Goal: Task Accomplishment & Management: Complete application form

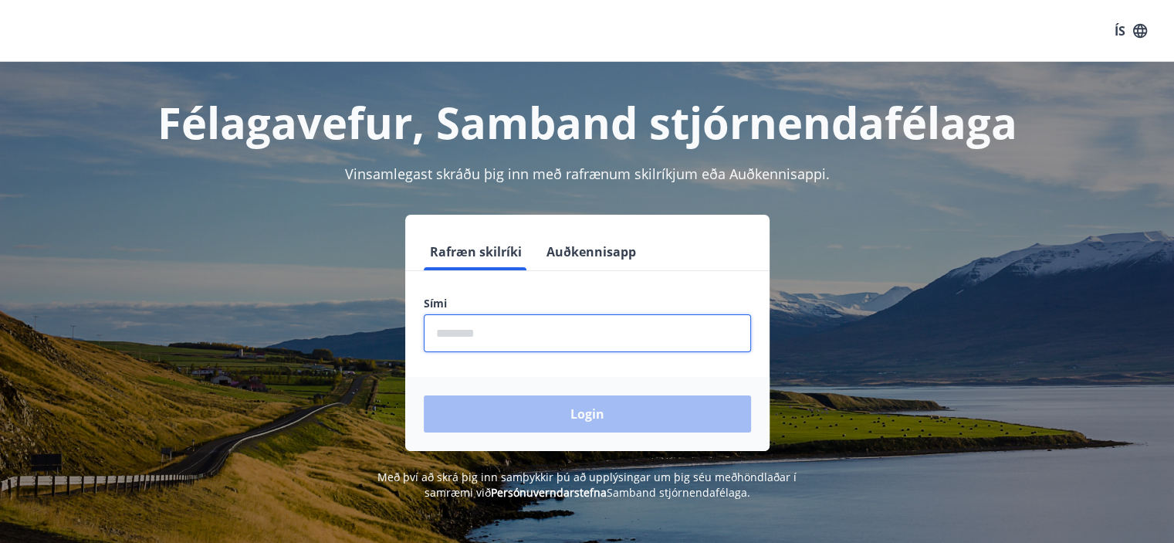
click at [520, 347] on input "phone" at bounding box center [587, 333] width 327 height 38
type input "********"
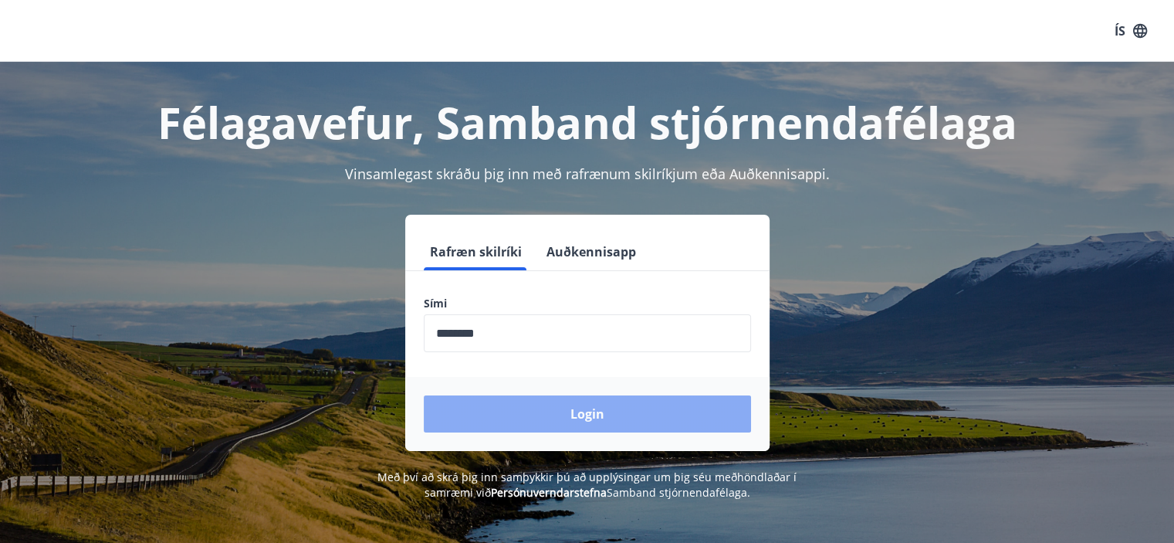
click at [506, 415] on button "Login" at bounding box center [587, 413] width 327 height 37
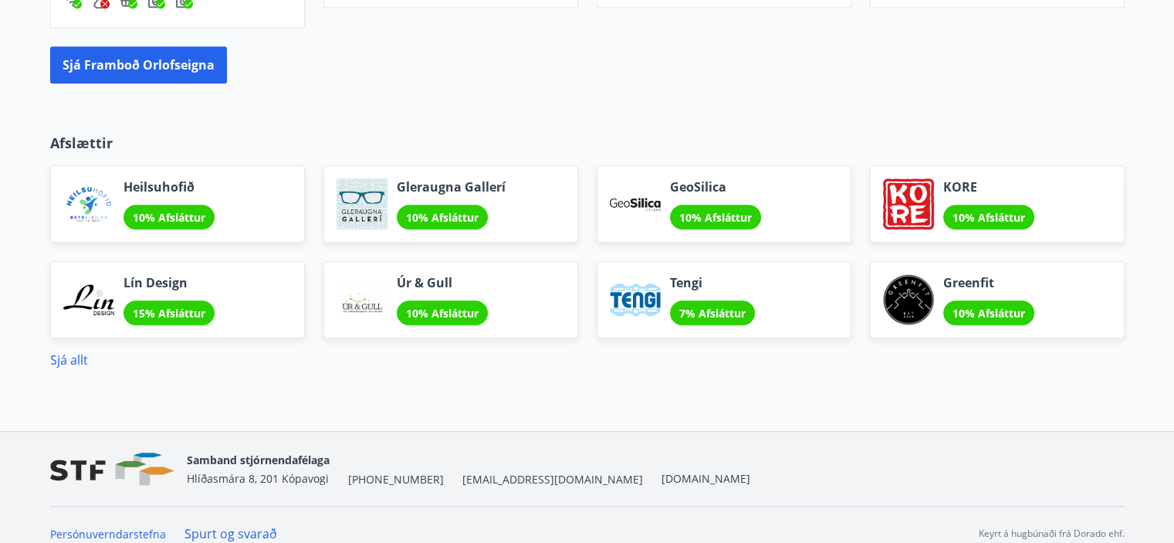
scroll to position [1351, 0]
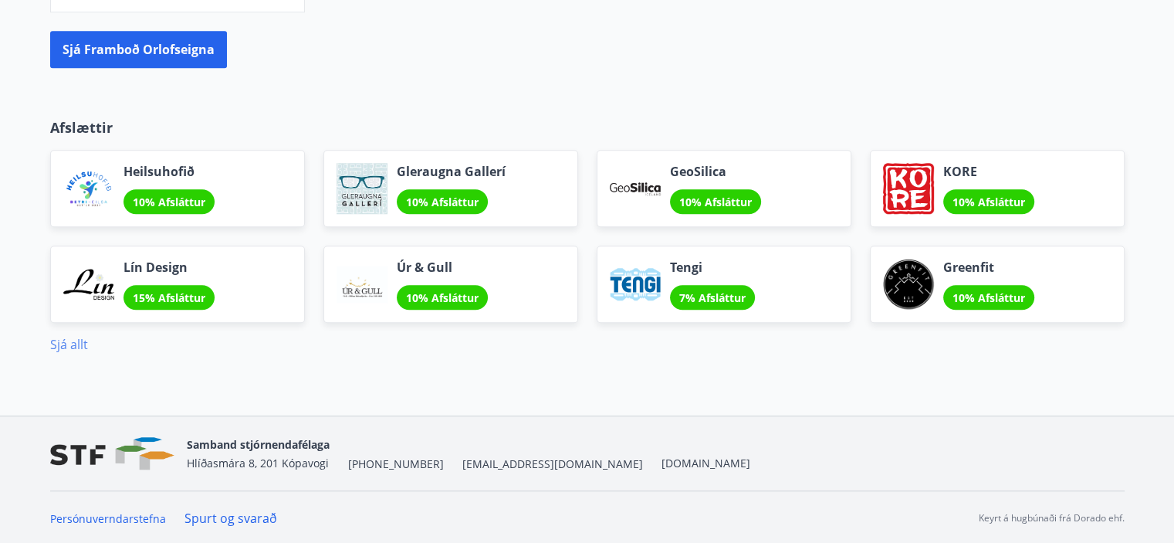
click at [64, 343] on link "Sjá allt" at bounding box center [69, 344] width 38 height 17
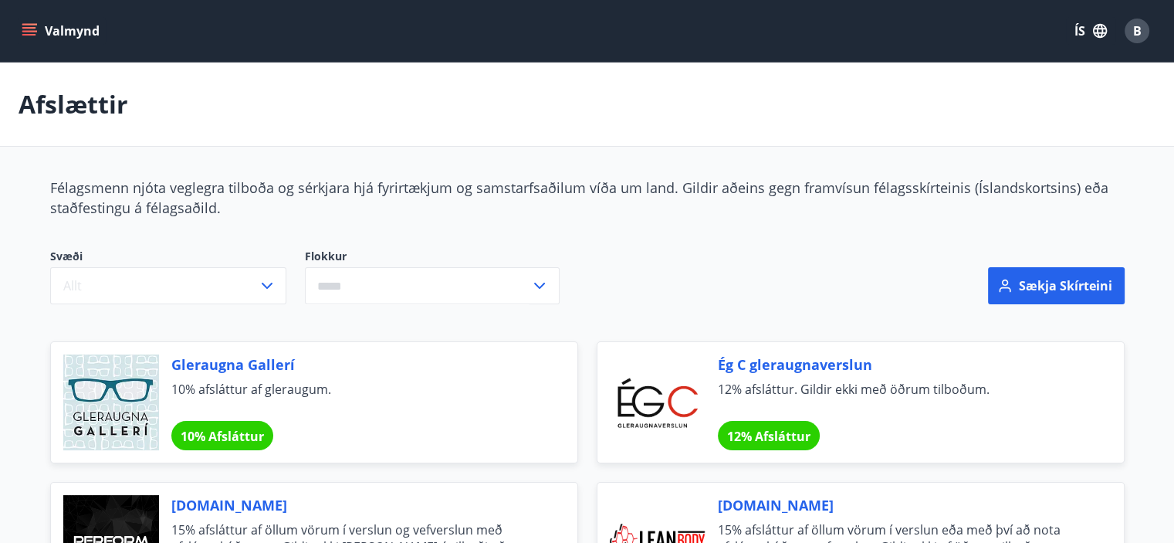
click at [25, 29] on icon "menu" at bounding box center [29, 30] width 15 height 15
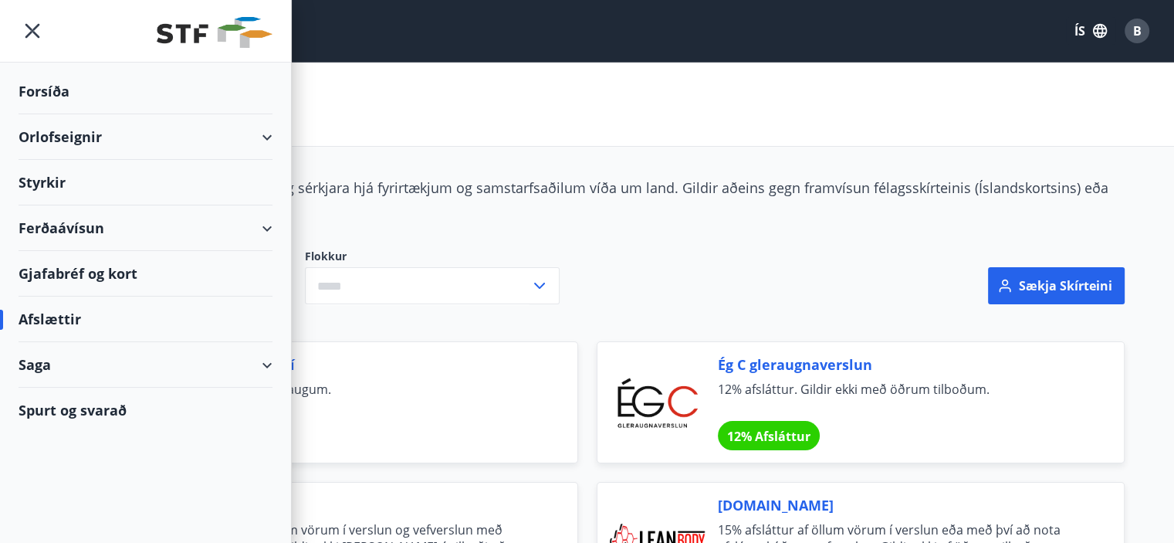
click at [61, 181] on div "Styrkir" at bounding box center [146, 183] width 254 height 46
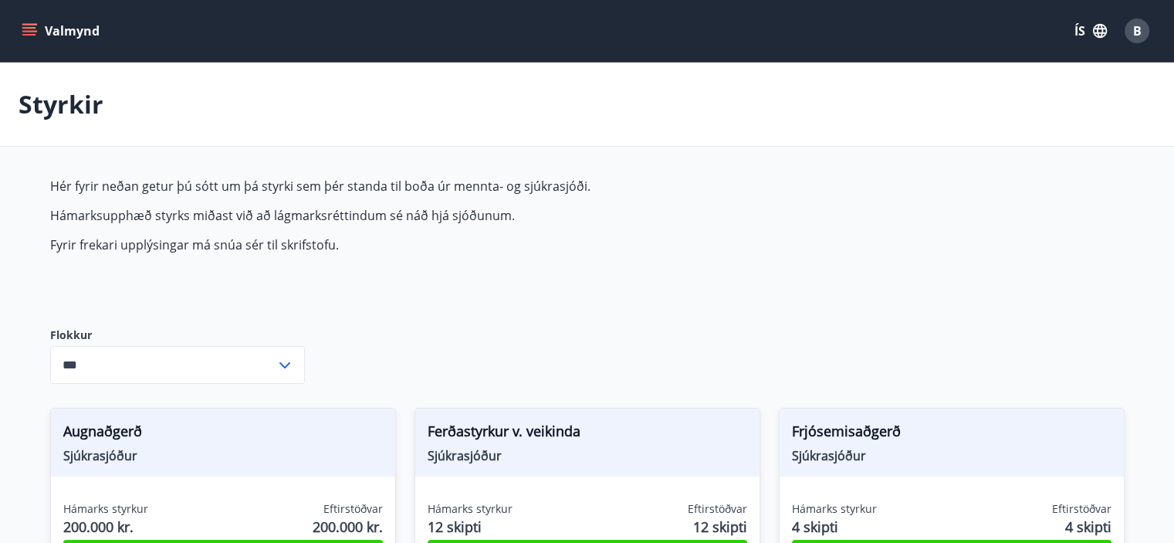
click at [286, 367] on icon at bounding box center [285, 365] width 19 height 19
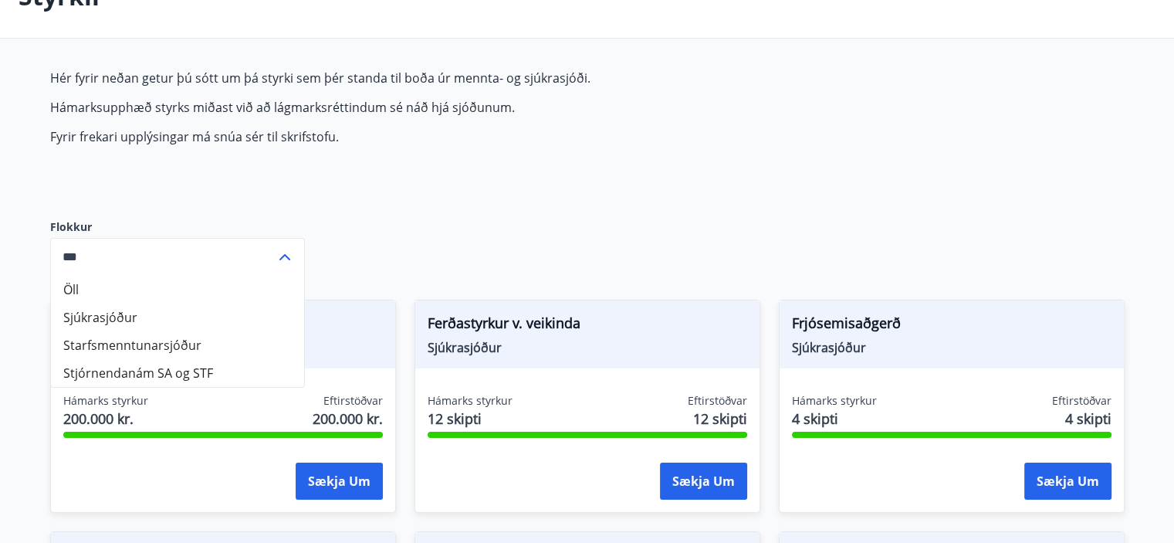
scroll to position [111, 0]
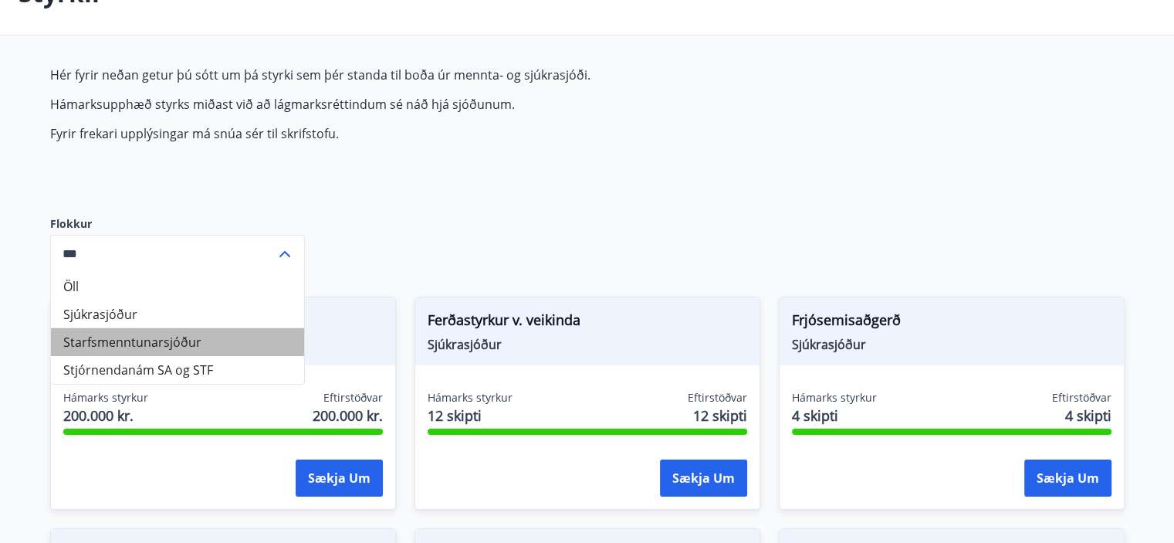
click at [174, 348] on li "Starfsmenntunarsjóður" at bounding box center [177, 342] width 253 height 28
type input "**********"
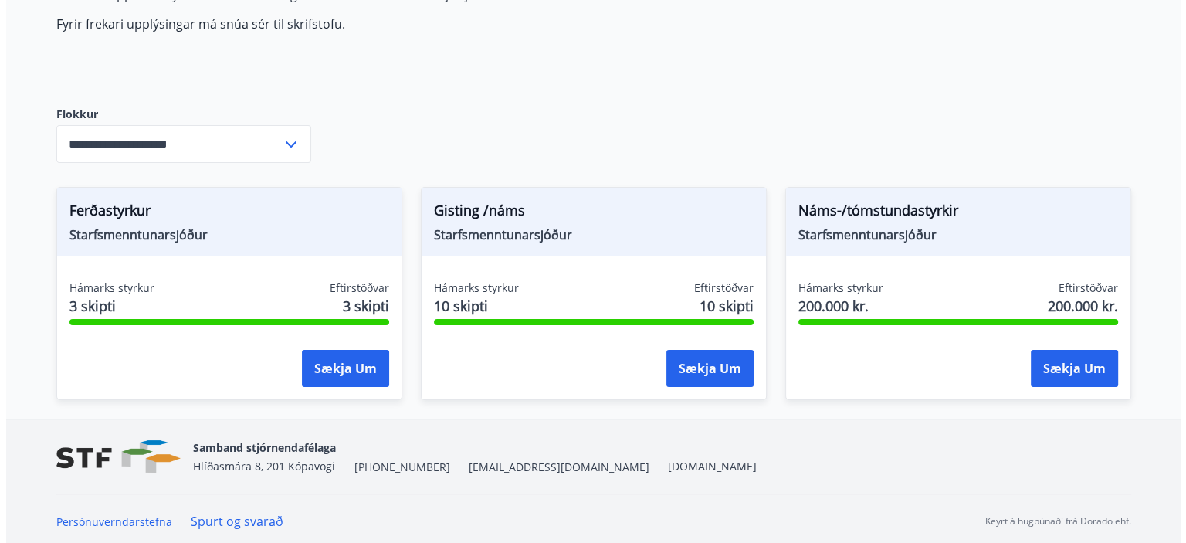
scroll to position [225, 0]
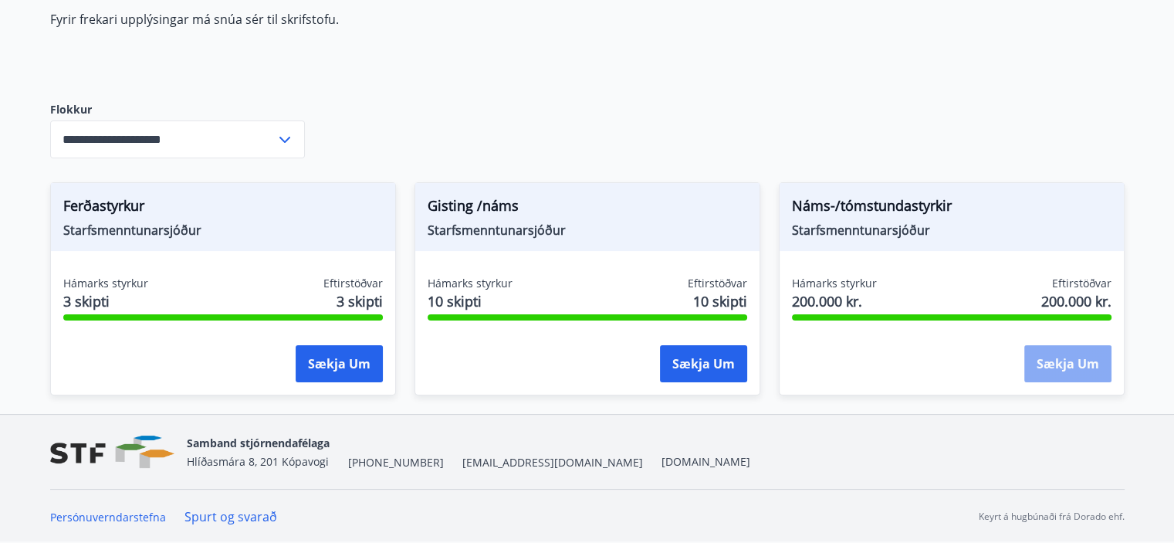
click at [1082, 373] on button "Sækja um" at bounding box center [1068, 363] width 87 height 37
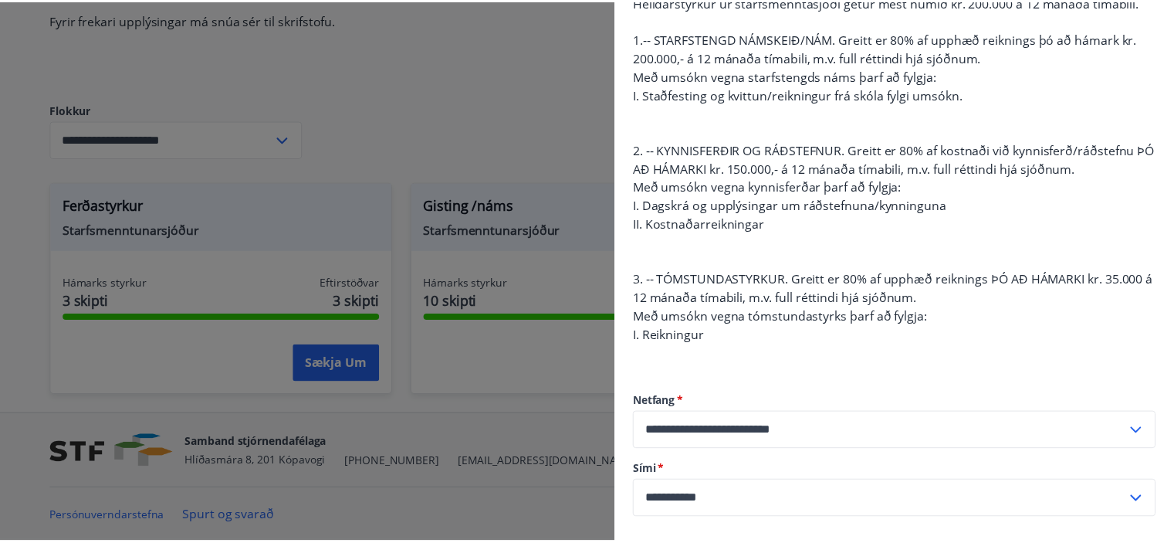
scroll to position [0, 0]
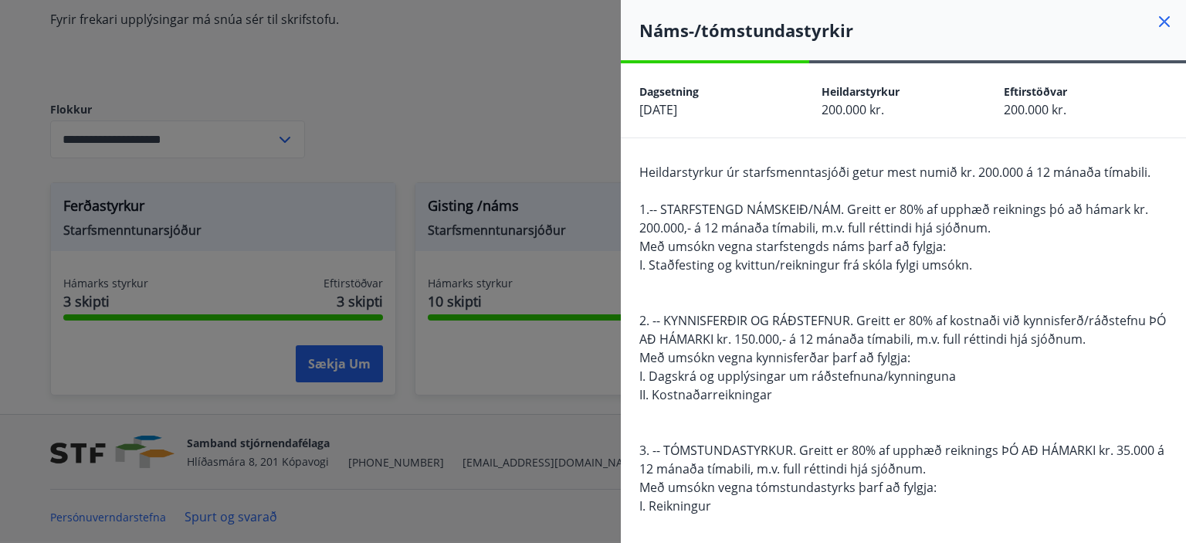
click at [506, 80] on div at bounding box center [593, 271] width 1186 height 543
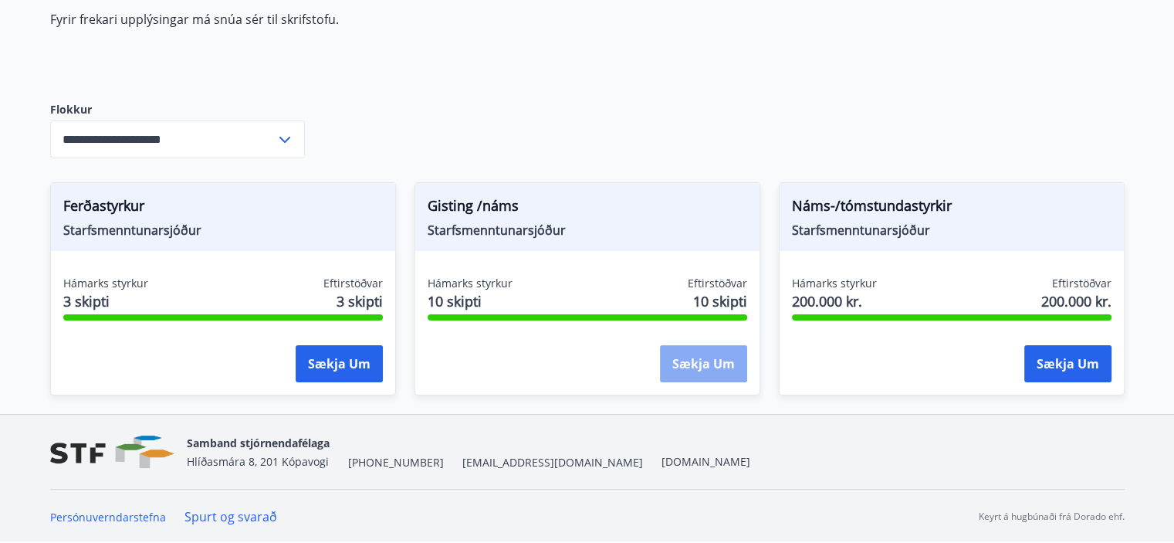
click at [710, 372] on button "Sækja um" at bounding box center [703, 363] width 87 height 37
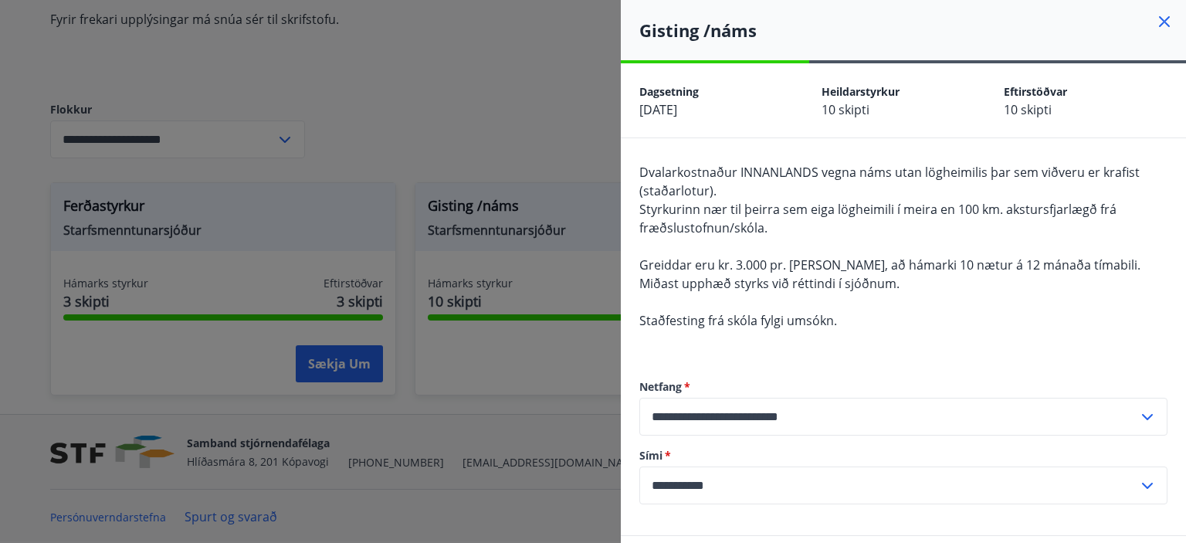
click at [1155, 24] on icon at bounding box center [1164, 21] width 19 height 19
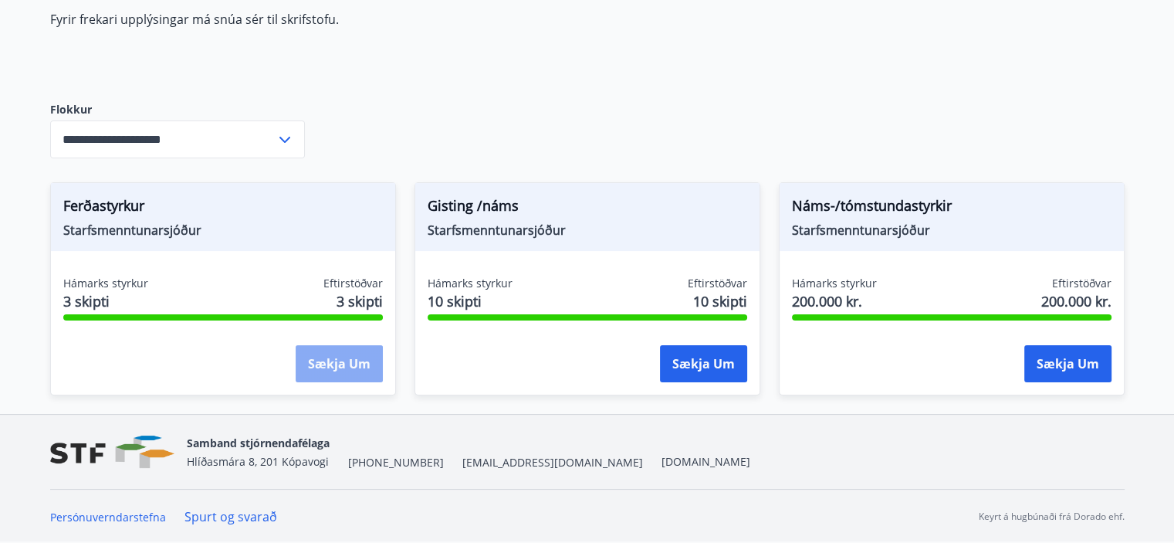
click at [337, 367] on button "Sækja um" at bounding box center [339, 363] width 87 height 37
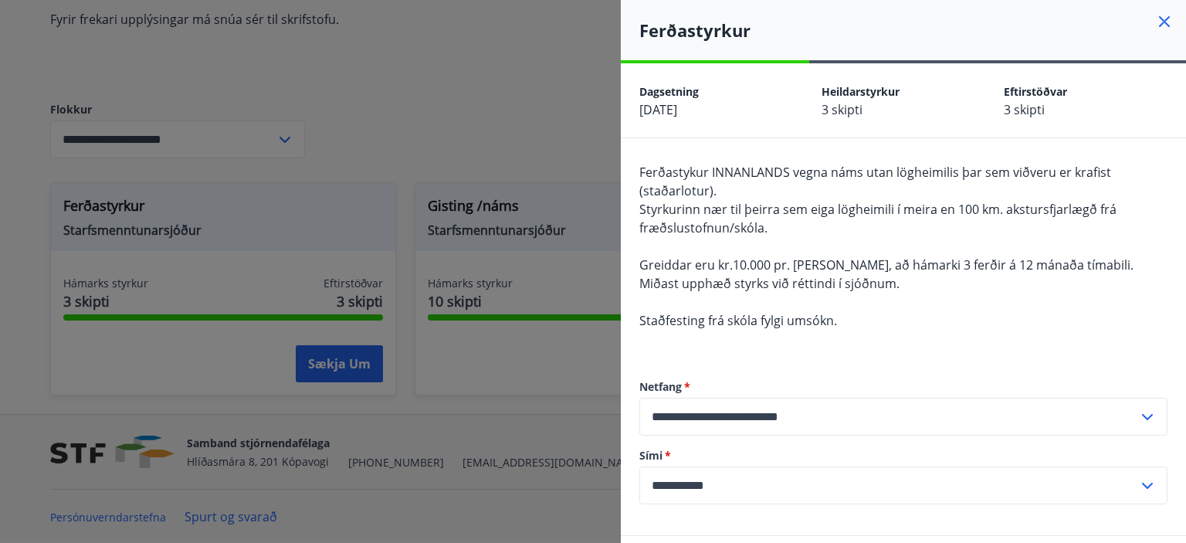
click at [0, 402] on div at bounding box center [593, 271] width 1186 height 543
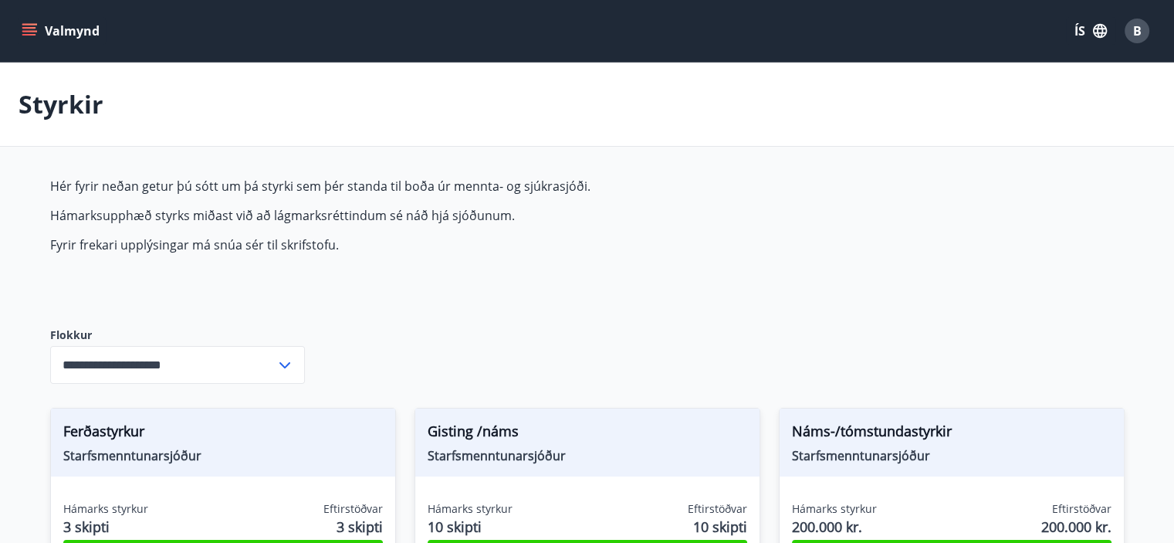
click at [25, 24] on icon "menu" at bounding box center [30, 25] width 17 height 2
click at [423, 116] on div "Styrkir" at bounding box center [587, 105] width 1174 height 84
click at [29, 27] on icon "menu" at bounding box center [29, 28] width 14 height 2
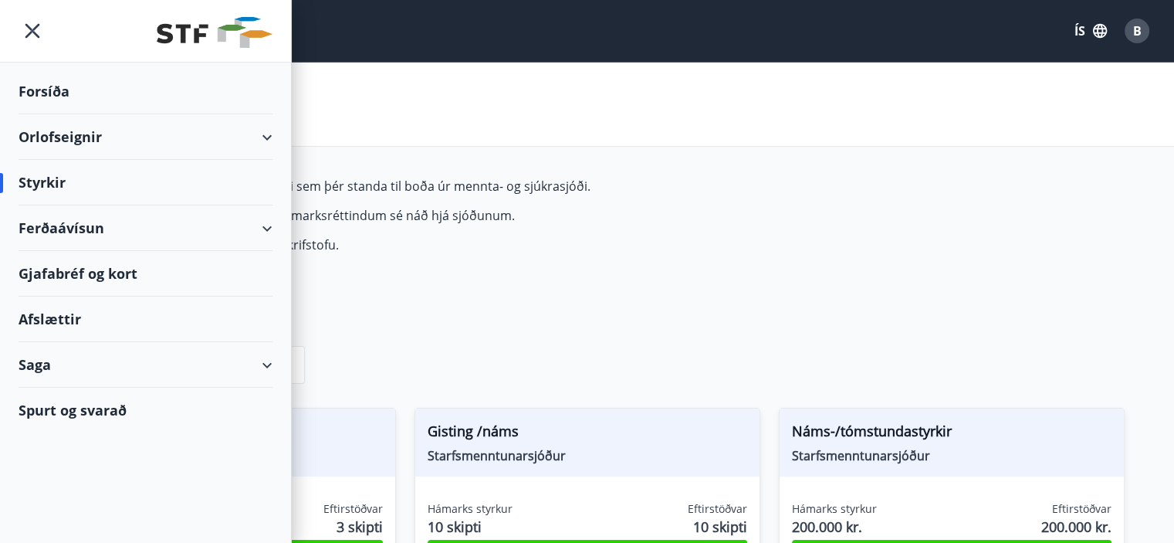
click at [57, 280] on div "Gjafabréf og kort" at bounding box center [146, 274] width 254 height 46
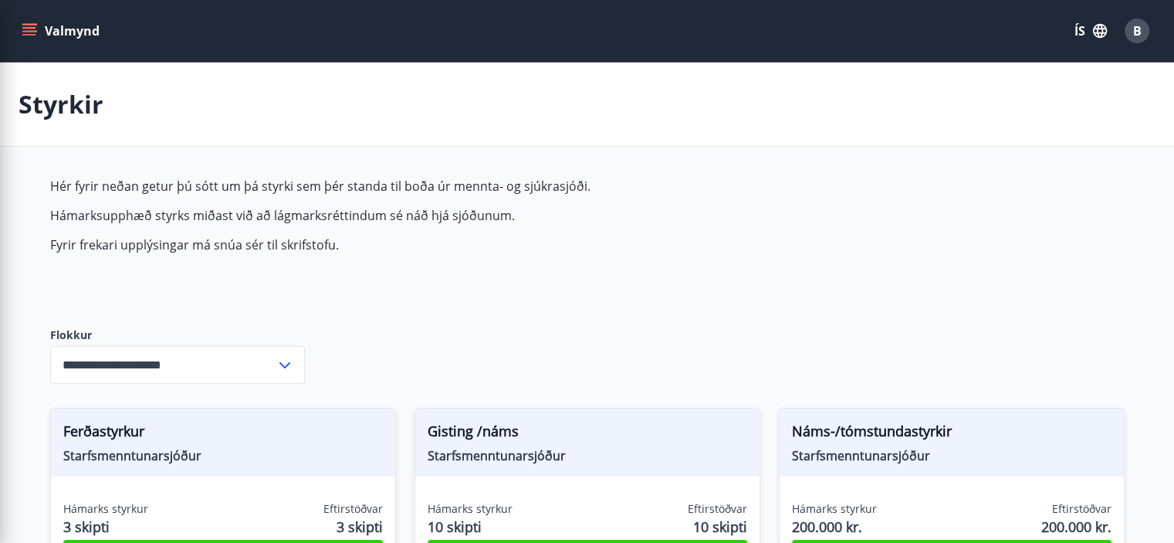
click at [682, 137] on div "Styrkir" at bounding box center [587, 105] width 1174 height 84
click at [25, 31] on icon "menu" at bounding box center [30, 31] width 17 height 2
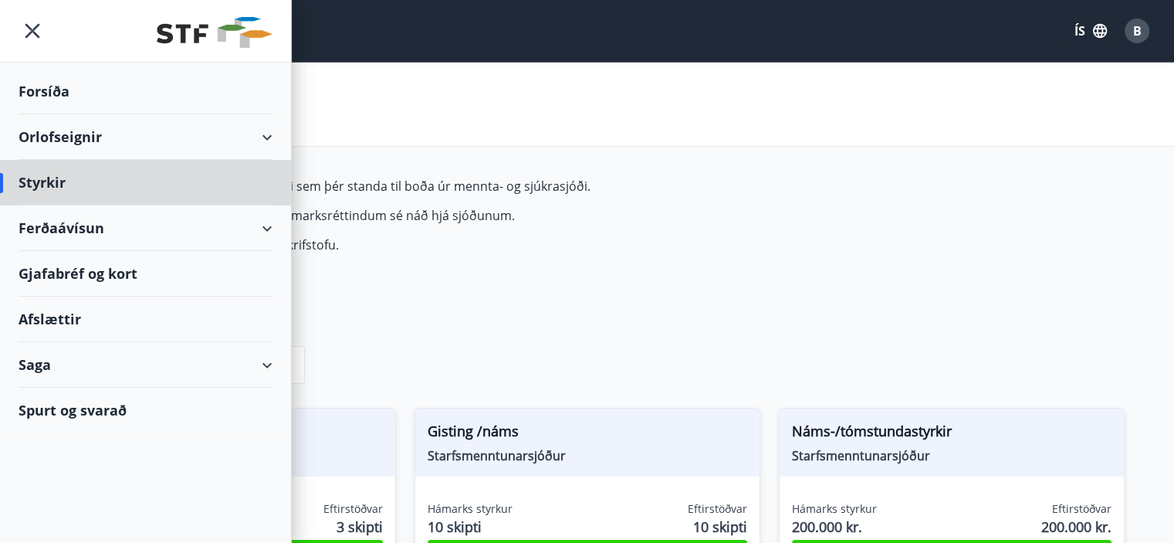
click at [49, 96] on div "Forsíða" at bounding box center [146, 92] width 254 height 46
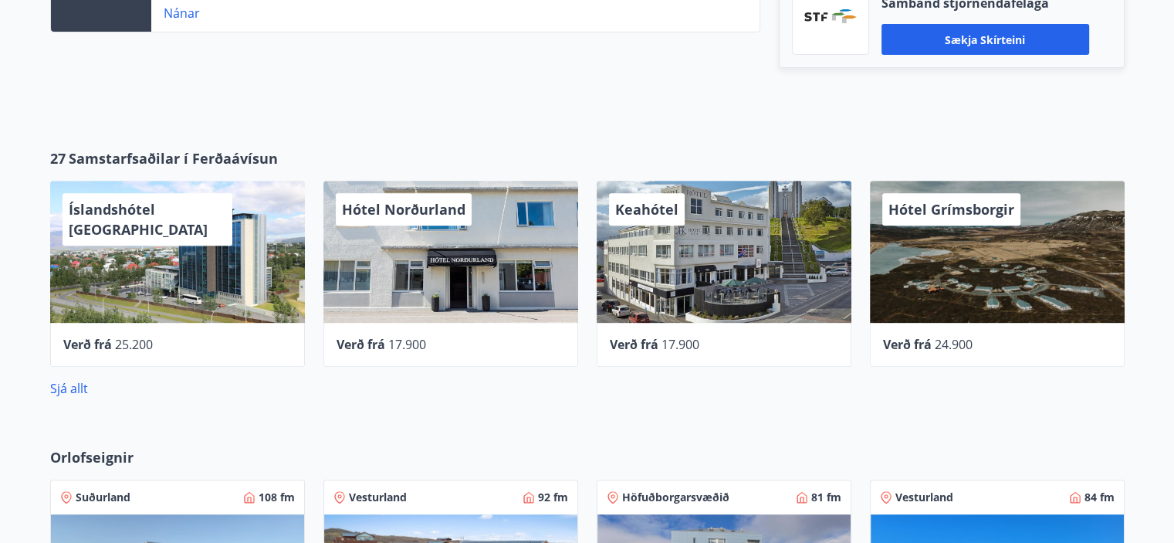
scroll to position [851, 0]
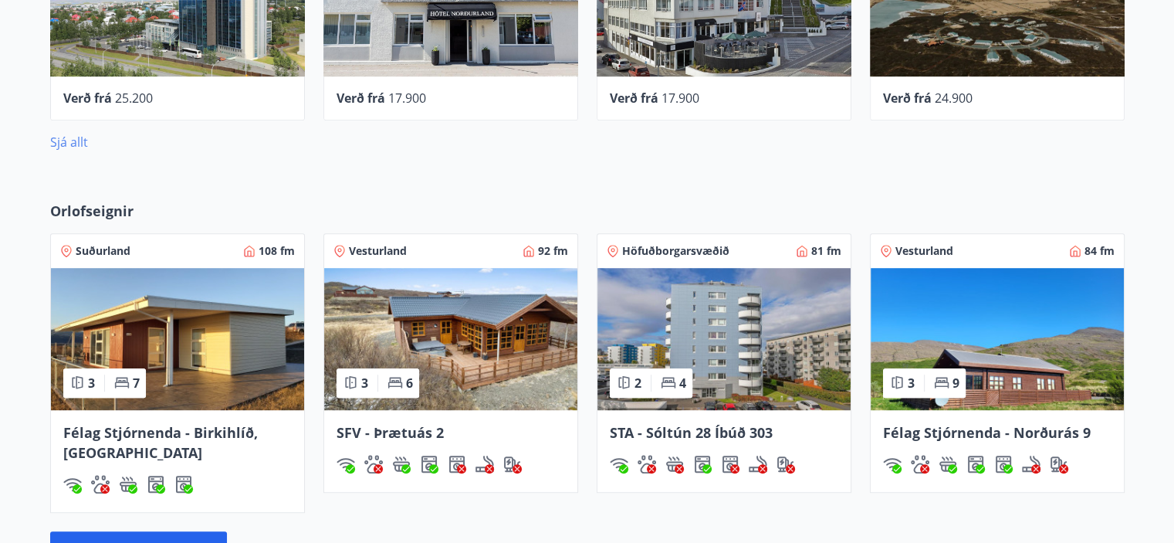
click at [66, 138] on link "Sjá allt" at bounding box center [69, 142] width 38 height 17
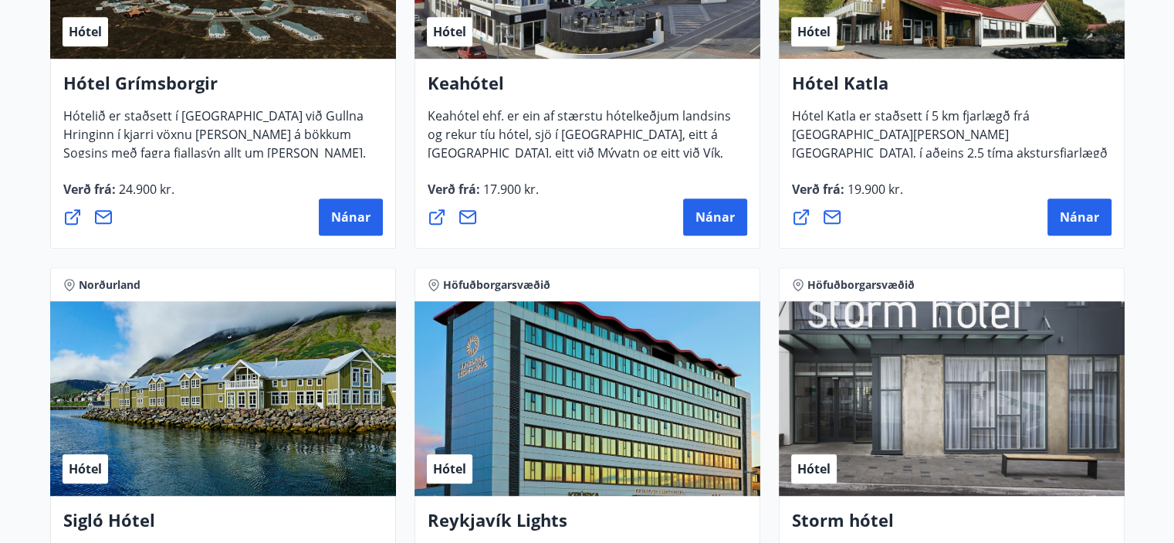
scroll to position [892, 0]
